Goal: Task Accomplishment & Management: Complete application form

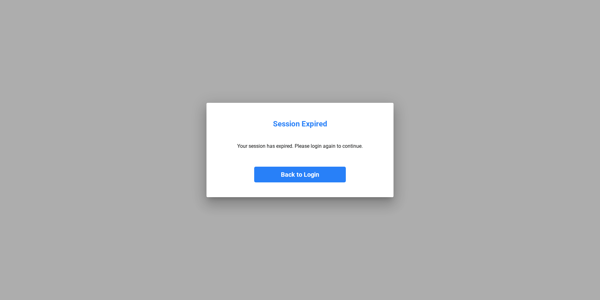
click at [298, 172] on button "Back to Login" at bounding box center [300, 174] width 92 height 16
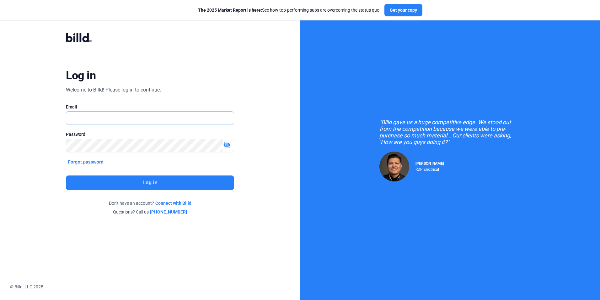
type input "[PERSON_NAME][EMAIL_ADDRESS][DOMAIN_NAME]"
click at [156, 182] on button "Log in" at bounding box center [150, 182] width 168 height 14
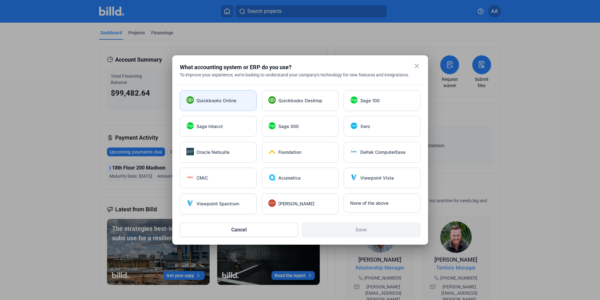
click at [231, 101] on span "Quickbooks Online" at bounding box center [217, 100] width 40 height 6
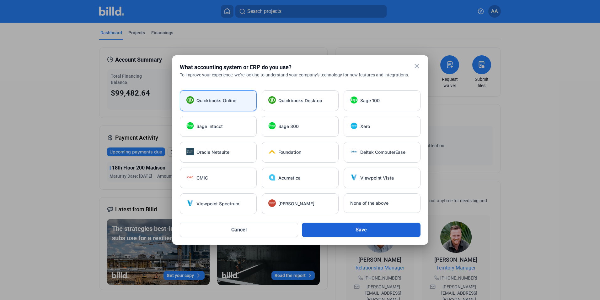
click at [364, 228] on button "Save" at bounding box center [361, 229] width 119 height 14
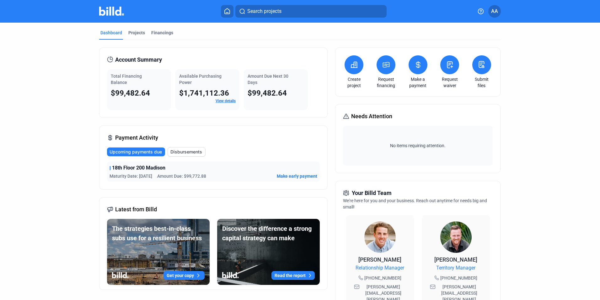
click at [348, 63] on button at bounding box center [354, 64] width 19 height 19
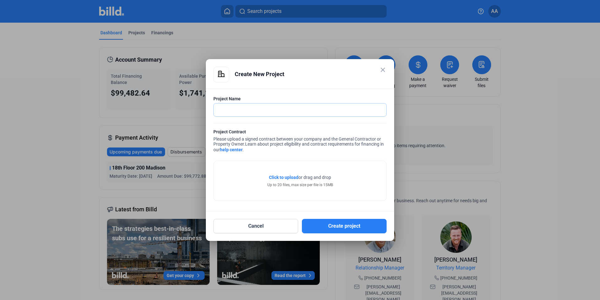
click at [314, 110] on input "text" at bounding box center [297, 109] width 166 height 13
type input "MetLife [MEDICAL_DATA]"
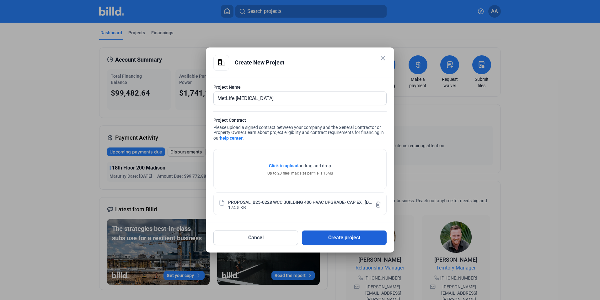
click at [328, 236] on button "Create project" at bounding box center [344, 237] width 85 height 14
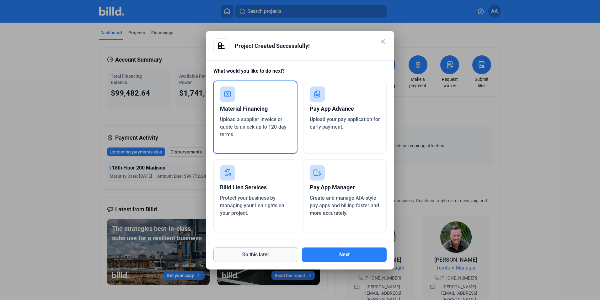
click at [273, 253] on button "Do this later" at bounding box center [256, 254] width 85 height 14
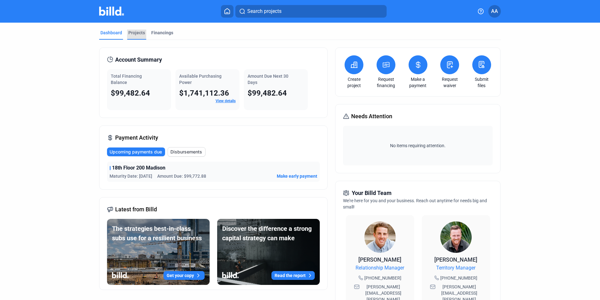
click at [131, 32] on div "Projects" at bounding box center [136, 33] width 17 height 6
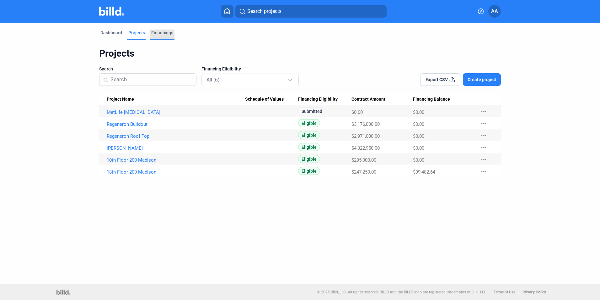
click at [162, 34] on div "Financings" at bounding box center [162, 33] width 22 height 6
